Goal: Task Accomplishment & Management: Use online tool/utility

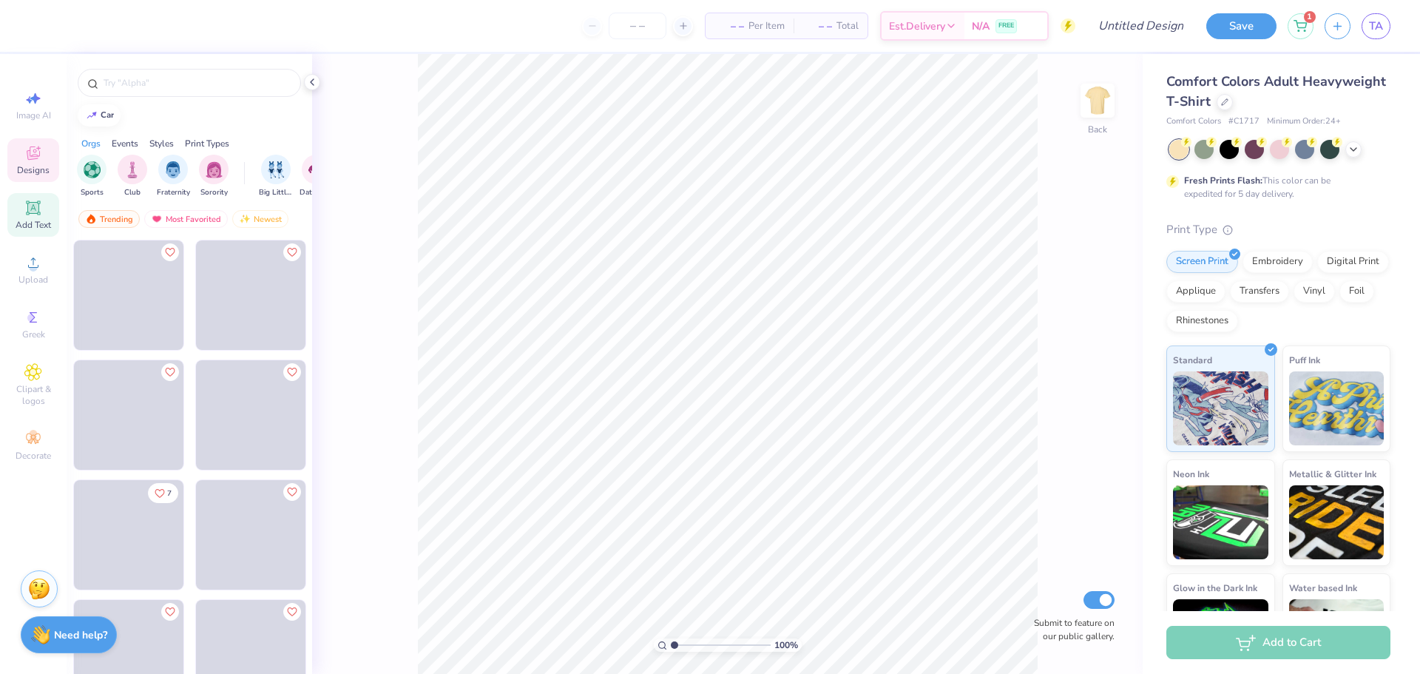
click at [42, 212] on div "Add Text" at bounding box center [33, 215] width 52 height 44
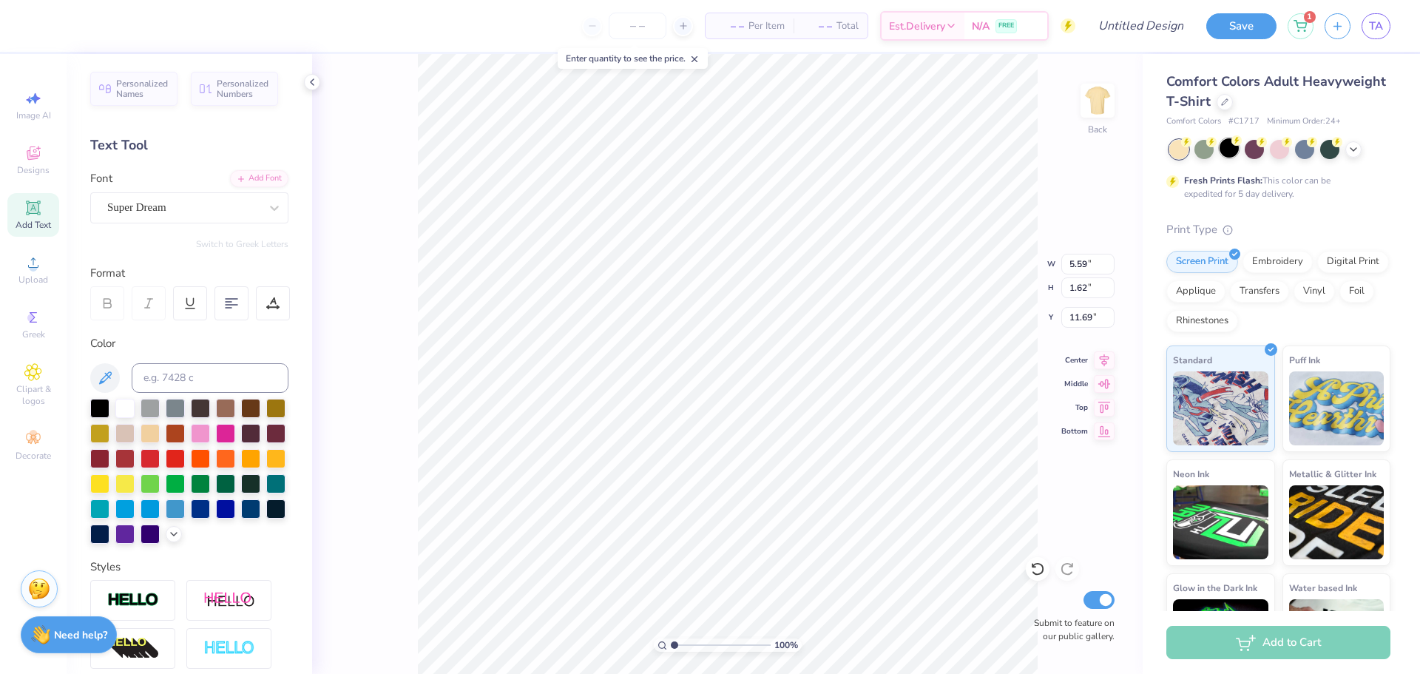
click at [1232, 154] on div at bounding box center [1229, 147] width 19 height 19
click at [1228, 100] on icon at bounding box center [1225, 101] width 6 height 6
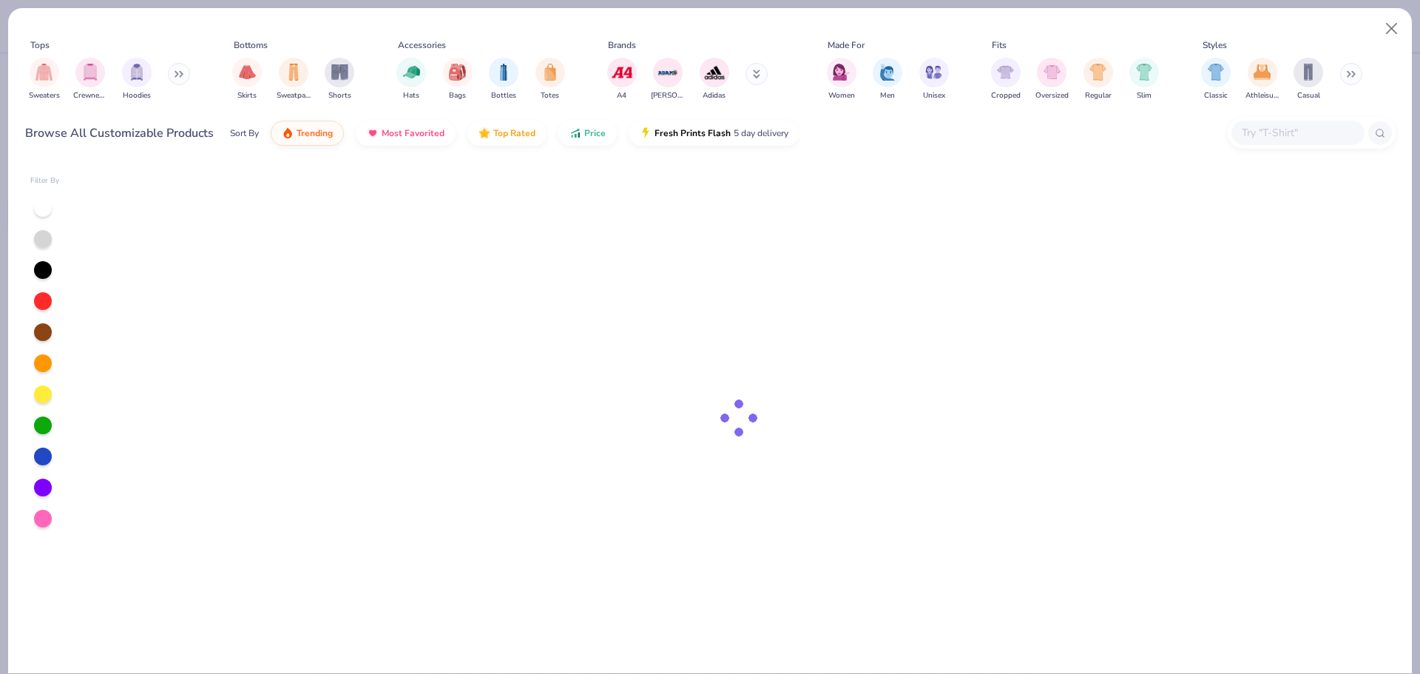
click at [1269, 135] on input "text" at bounding box center [1297, 132] width 114 height 17
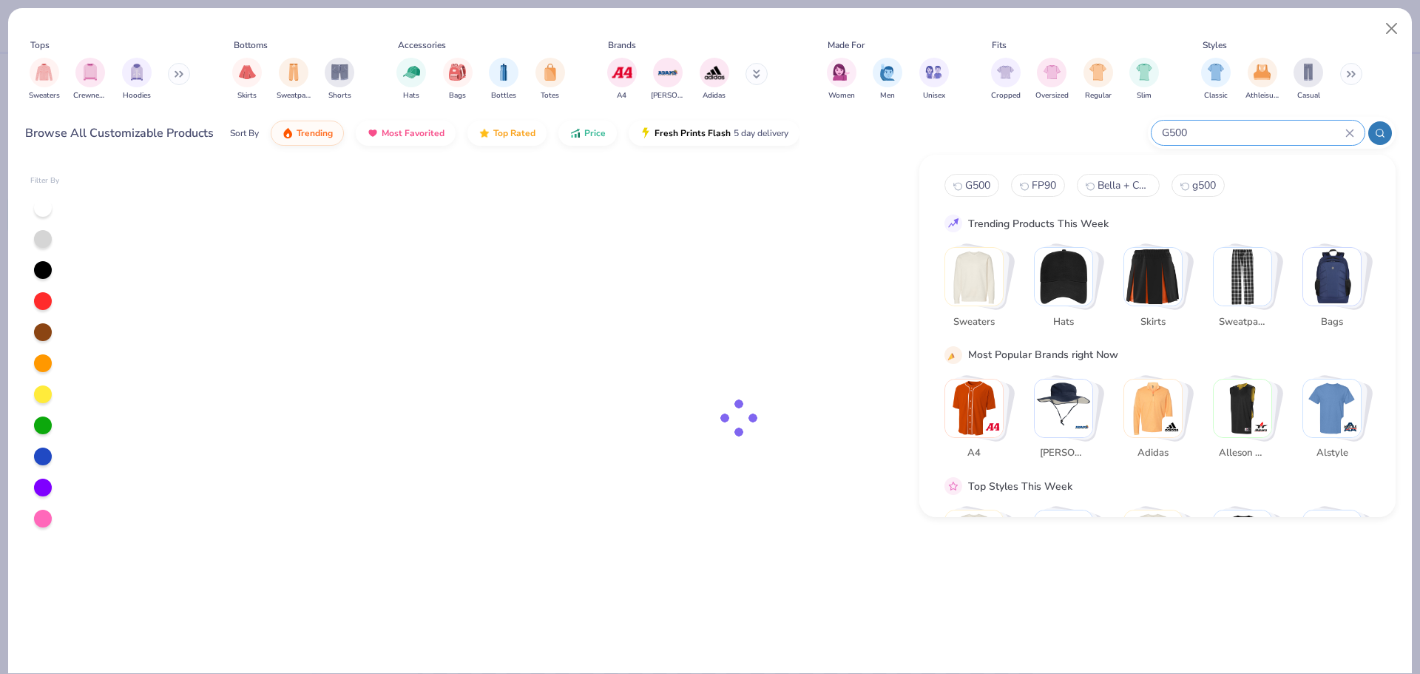
type input "G500"
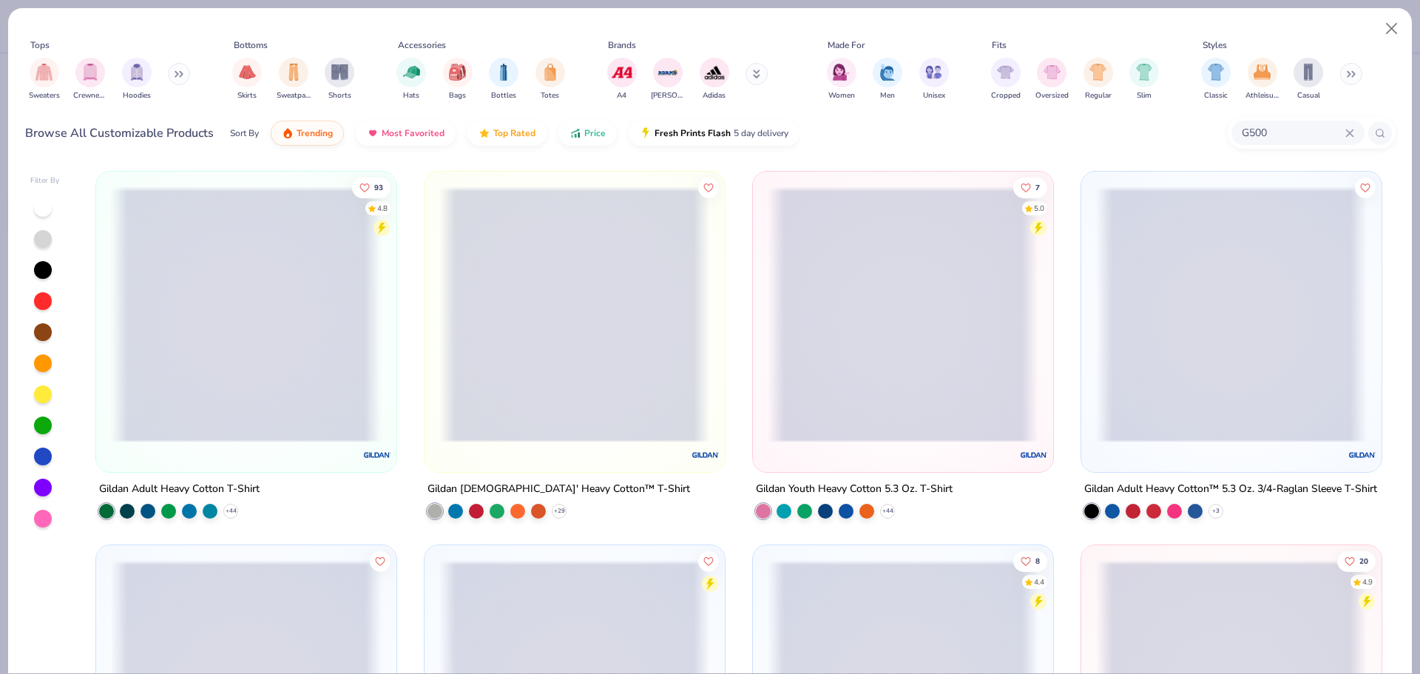
click at [239, 294] on span at bounding box center [246, 314] width 271 height 256
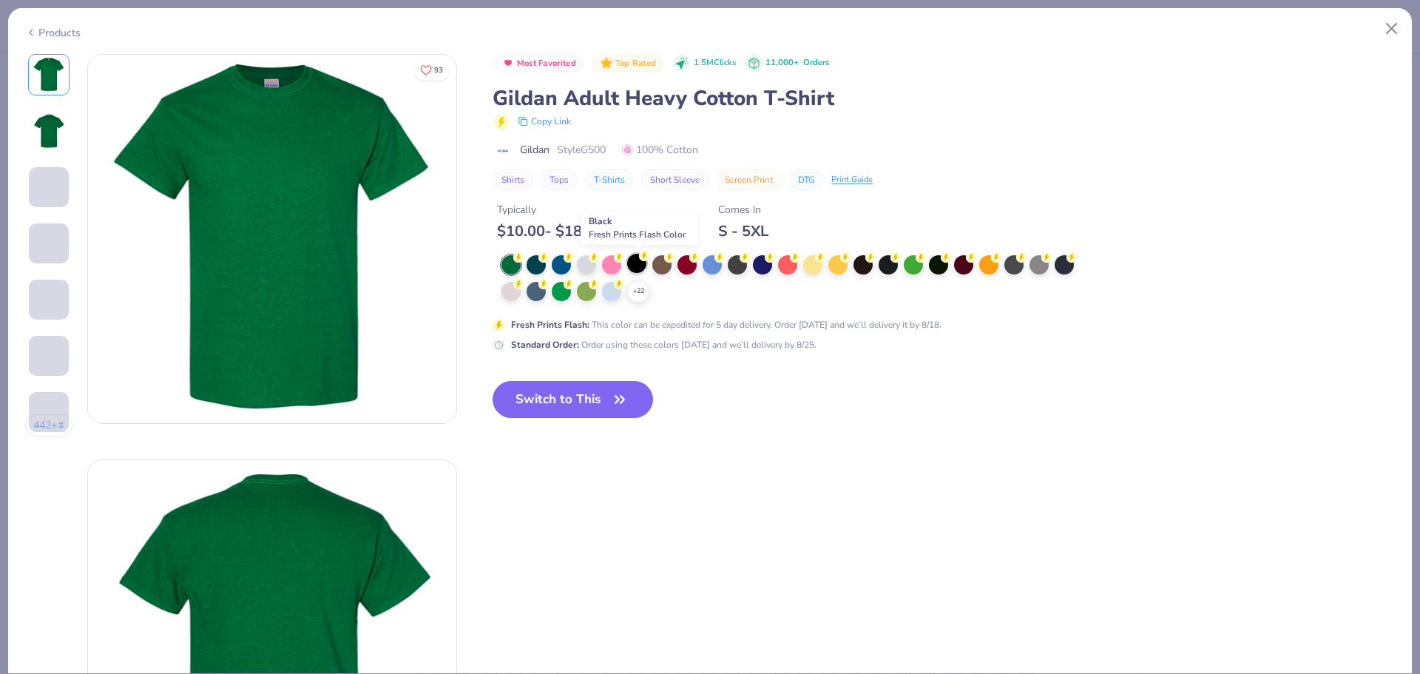
click at [636, 260] on div at bounding box center [636, 263] width 19 height 19
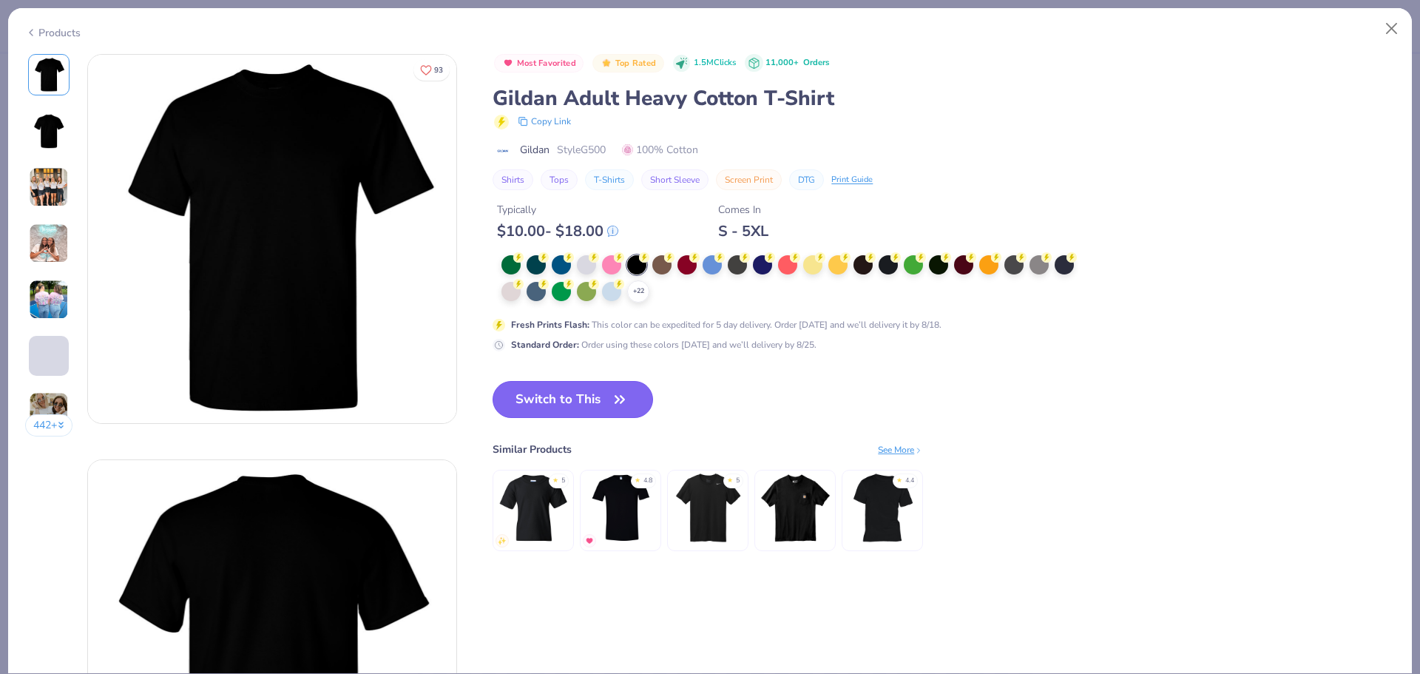
click at [597, 386] on button "Switch to This" at bounding box center [573, 399] width 160 height 37
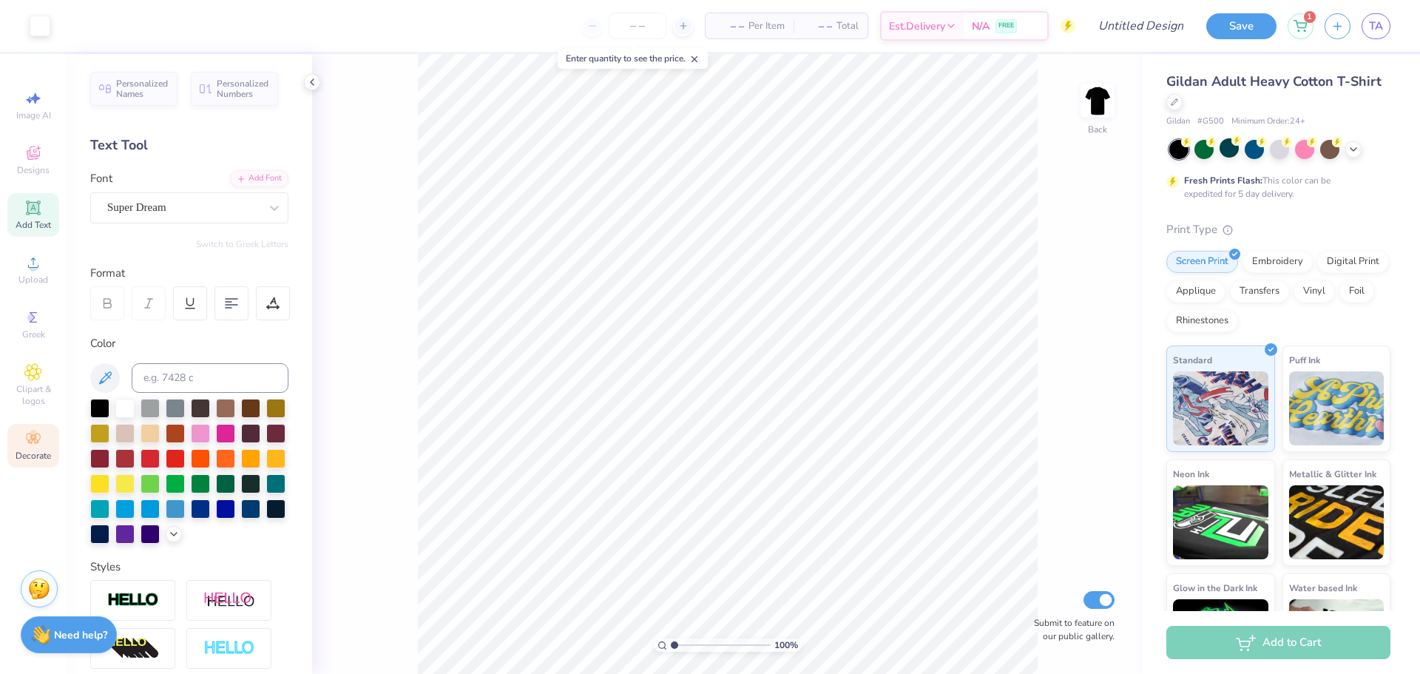
click at [42, 452] on span "Decorate" at bounding box center [34, 456] width 36 height 12
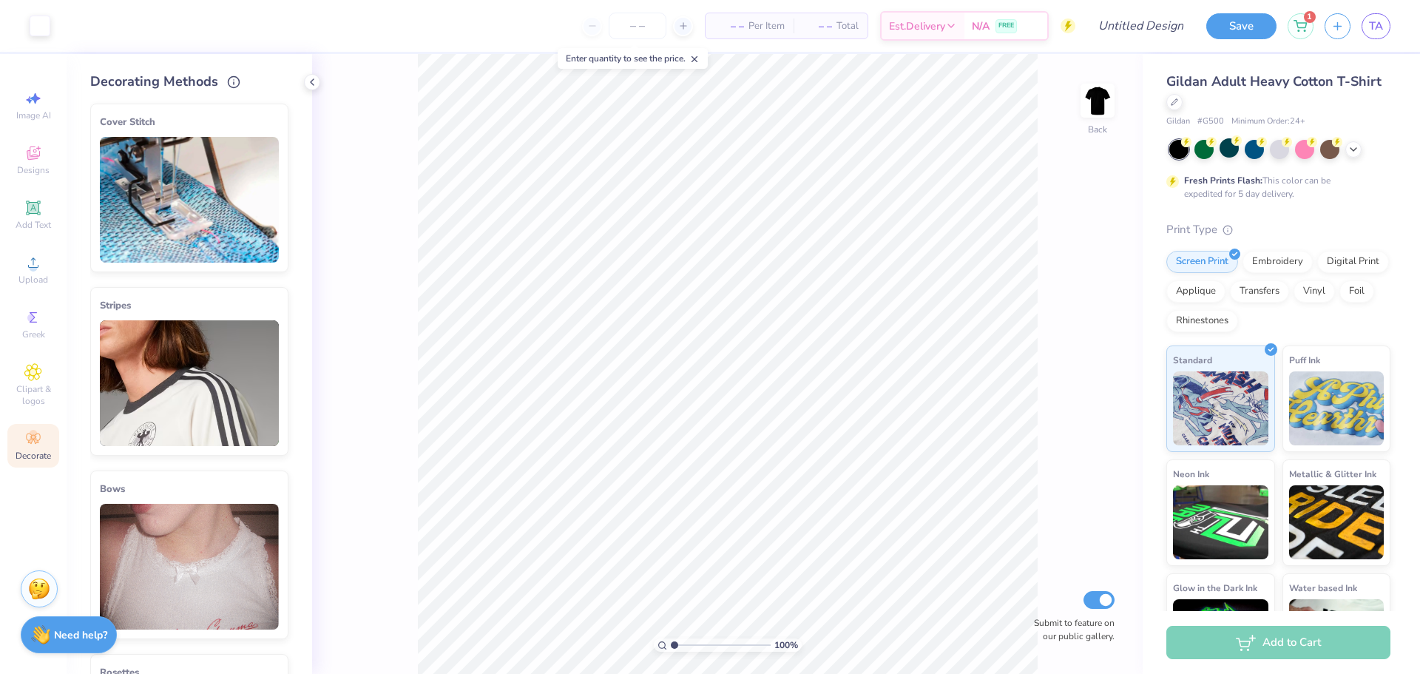
click at [202, 226] on img at bounding box center [189, 200] width 179 height 126
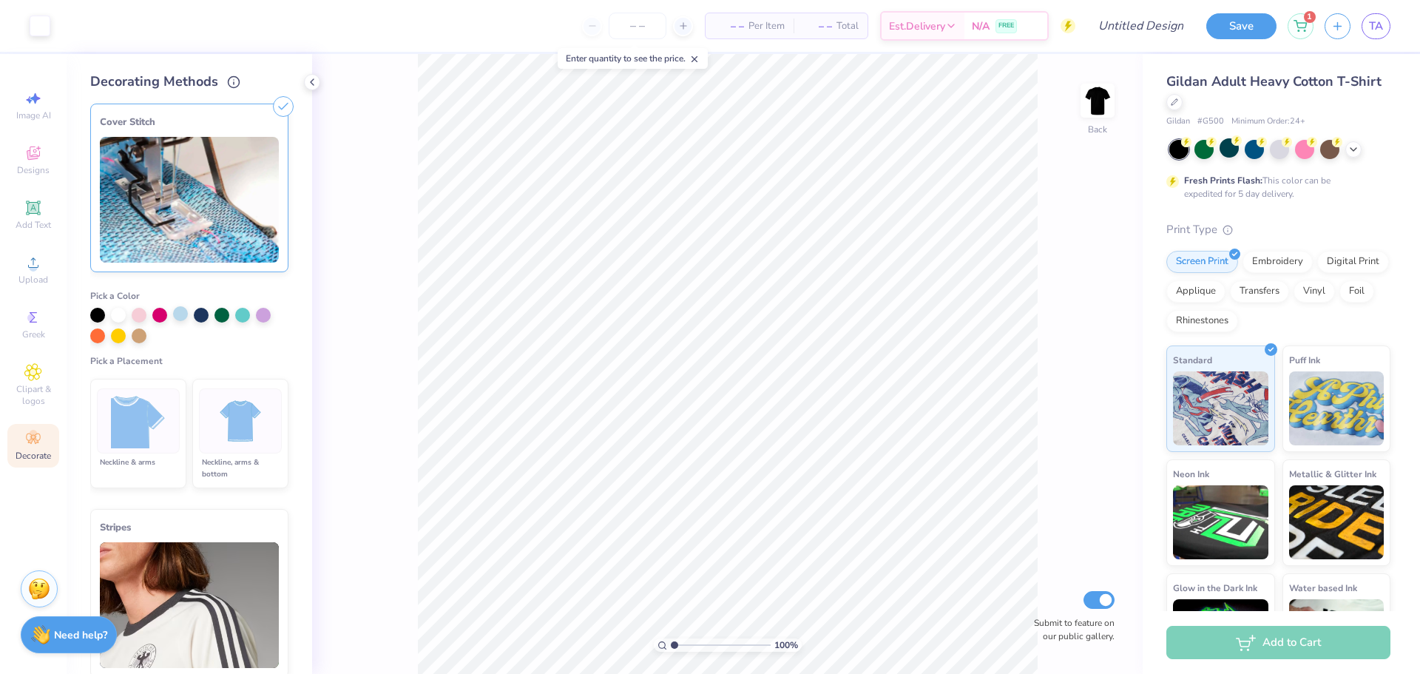
click at [175, 317] on div at bounding box center [180, 313] width 15 height 15
click at [216, 395] on img at bounding box center [240, 420] width 55 height 55
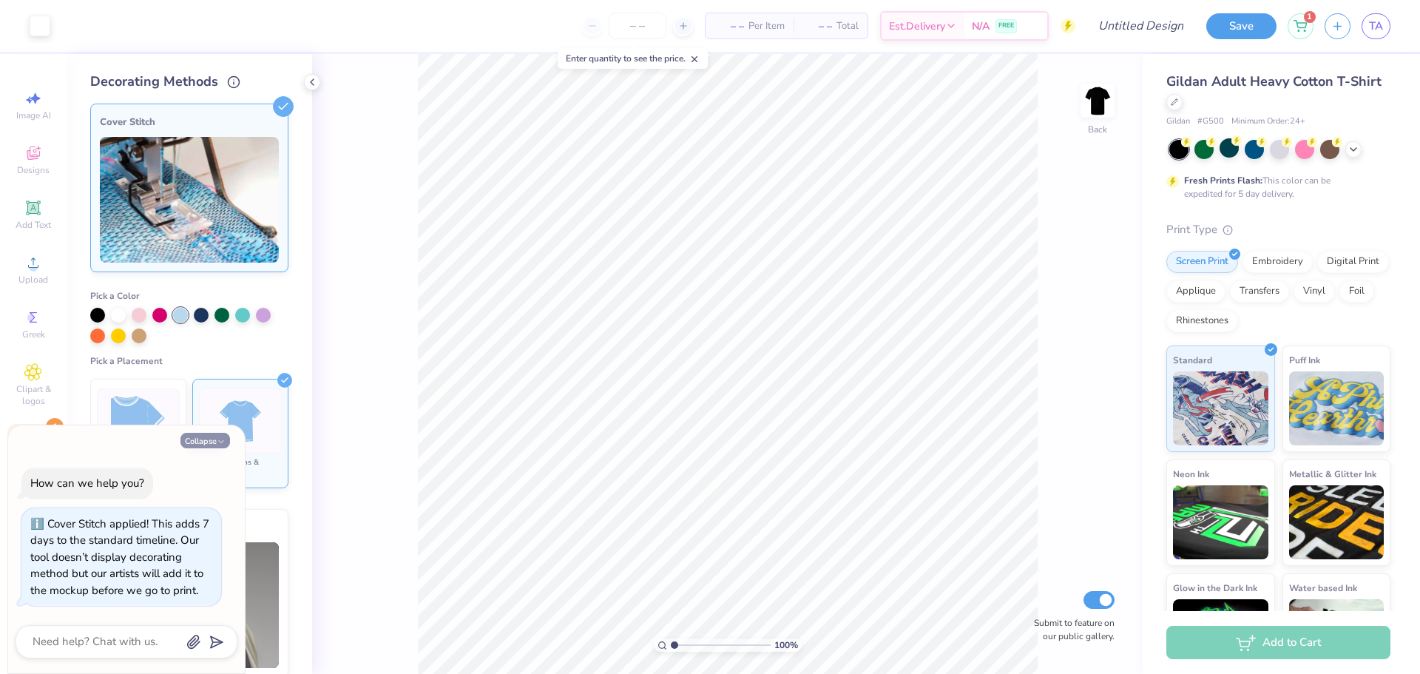
click at [210, 442] on button "Collapse" at bounding box center [205, 441] width 50 height 16
type textarea "x"
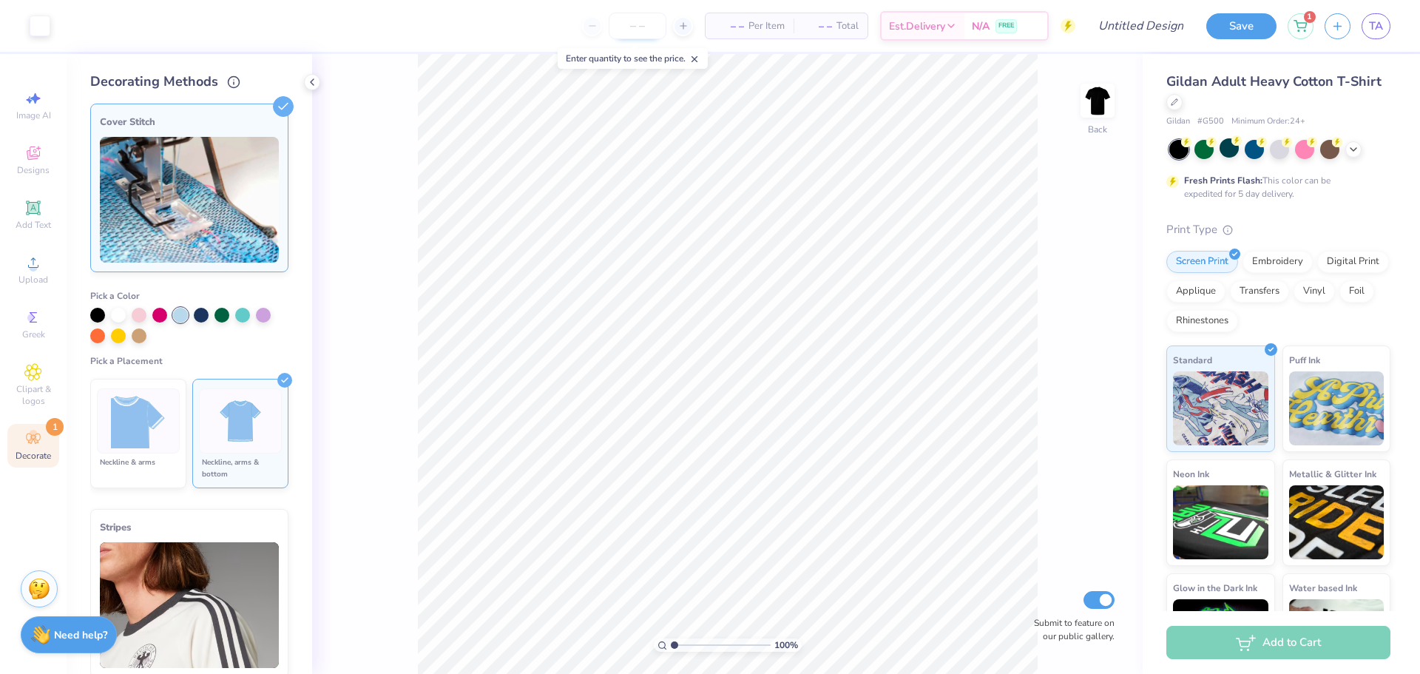
click at [652, 27] on input "number" at bounding box center [638, 26] width 58 height 27
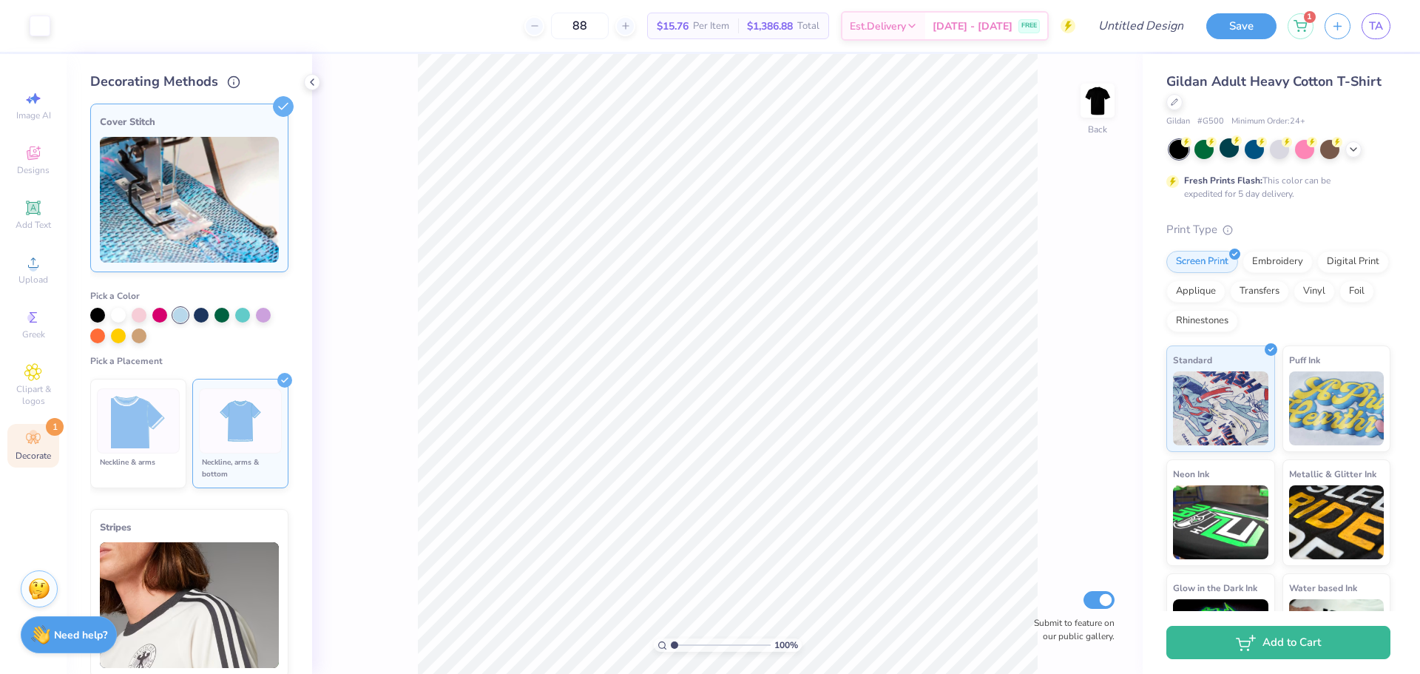
type input "88"
click at [314, 73] on div "100 % Back Submit to feature on our public gallery." at bounding box center [727, 364] width 831 height 620
click at [309, 78] on icon at bounding box center [312, 82] width 12 height 12
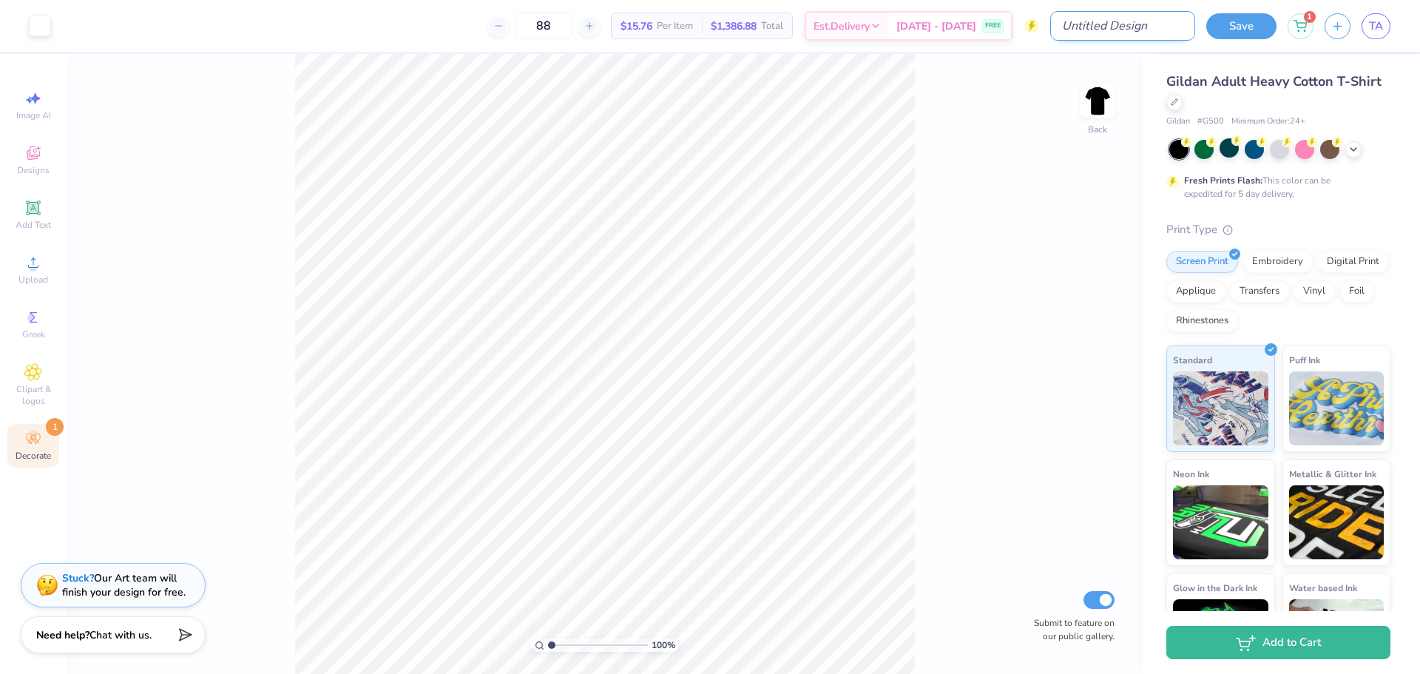
click at [1127, 24] on input "Design Title" at bounding box center [1122, 26] width 145 height 30
type input "t"
type input "Test ggt"
click at [1223, 24] on button "Save" at bounding box center [1241, 24] width 70 height 26
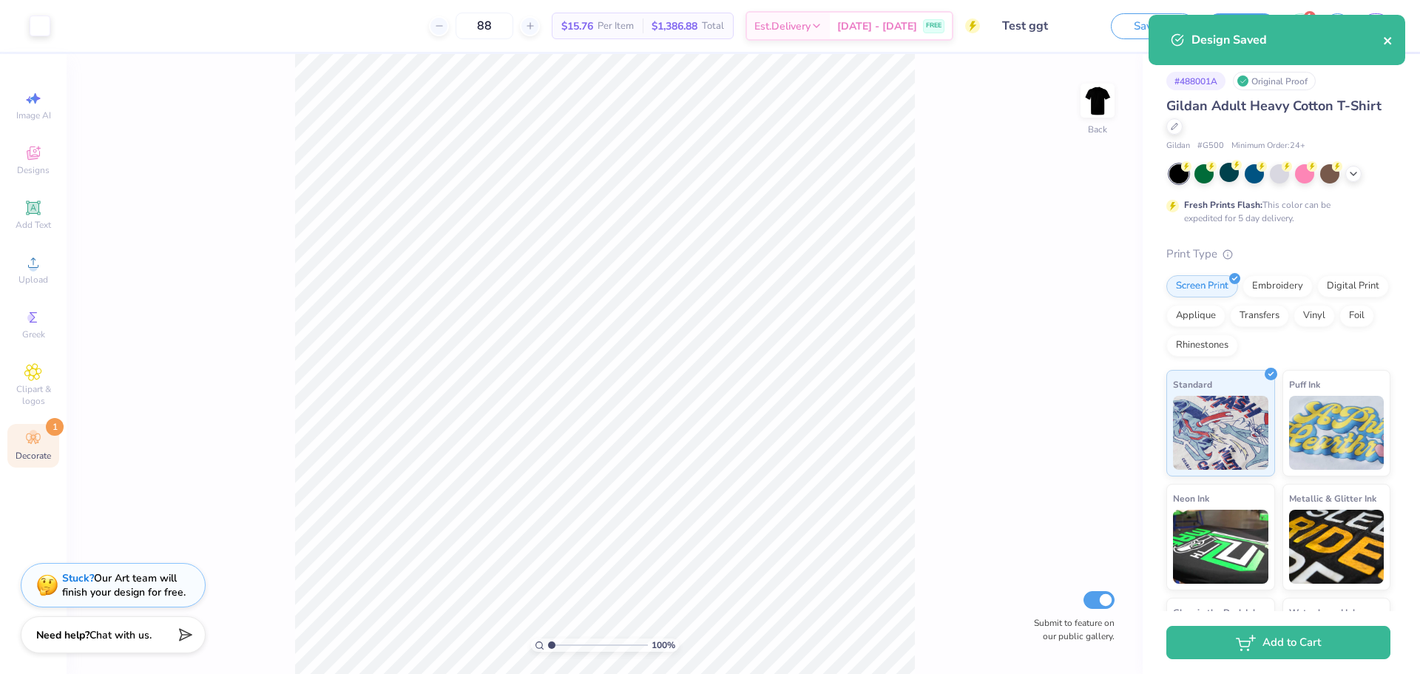
click at [1386, 38] on icon "close" at bounding box center [1387, 40] width 7 height 7
